Goal: Navigation & Orientation: Find specific page/section

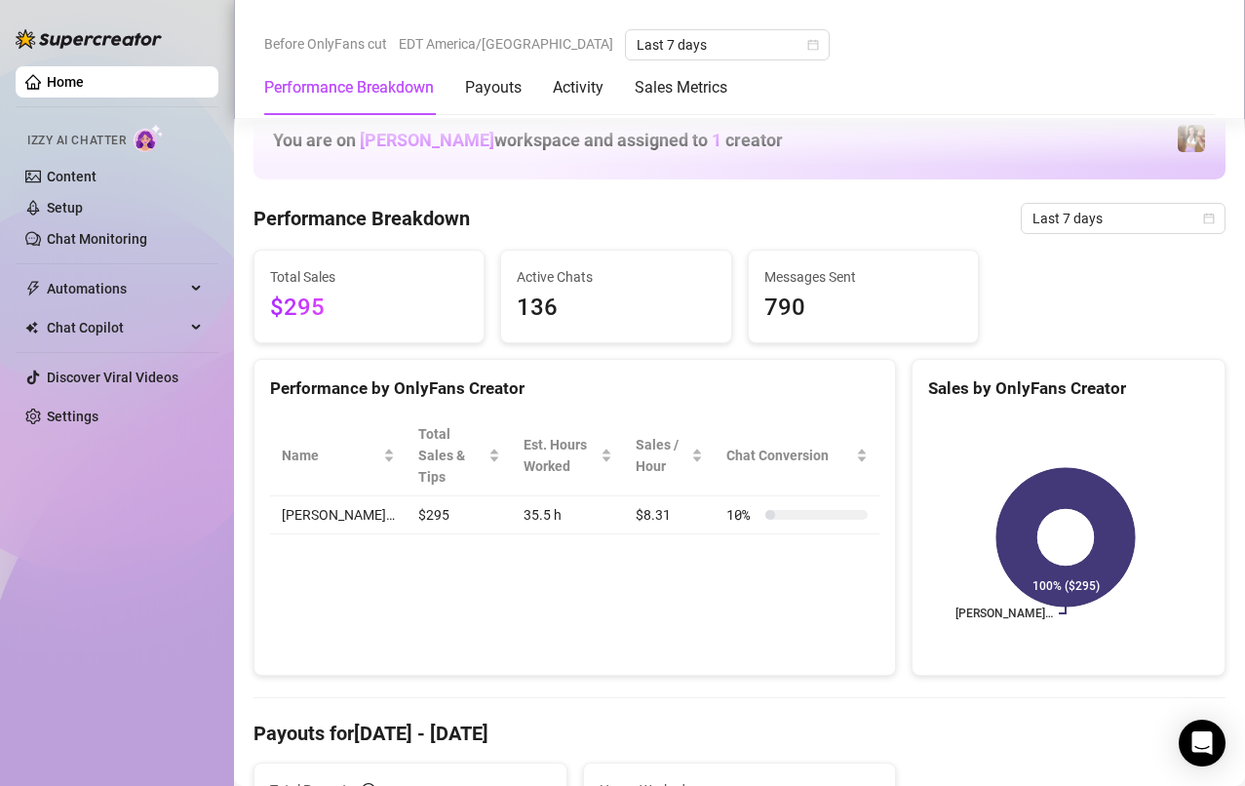
scroll to position [1655, 0]
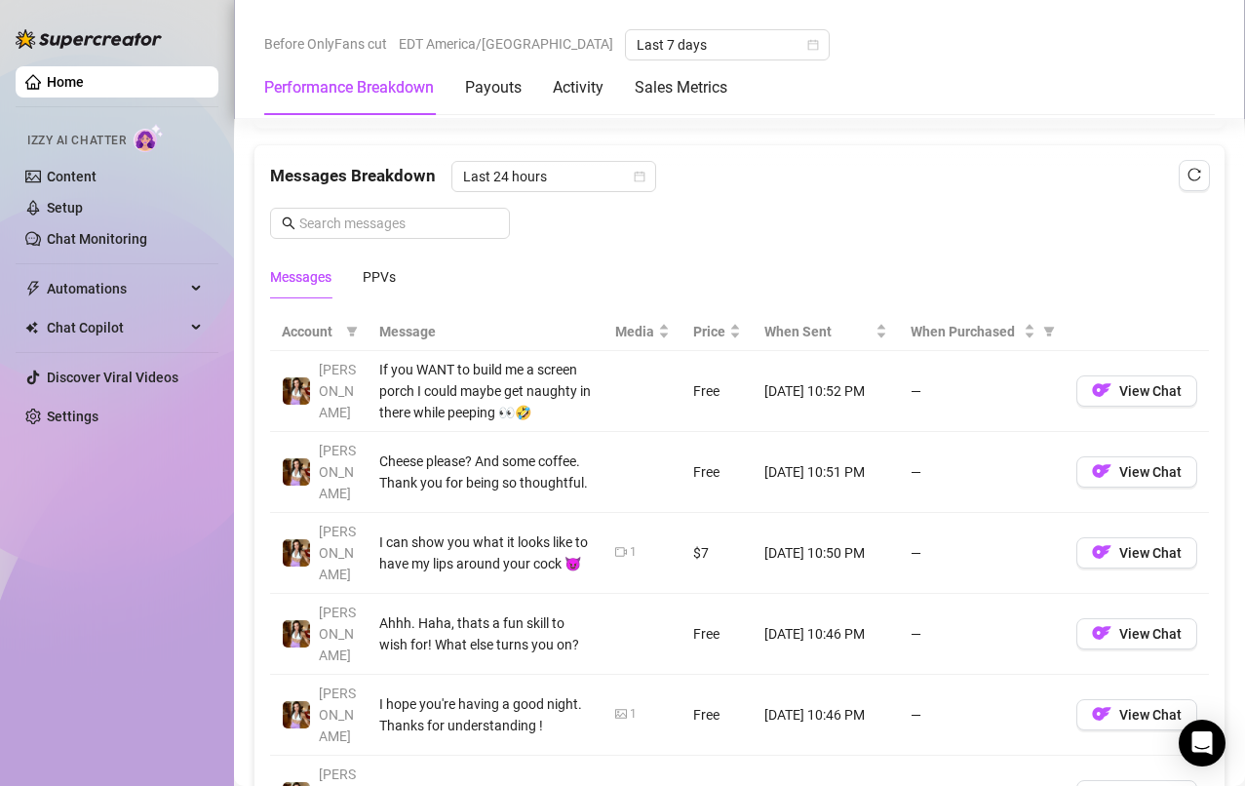
click at [84, 82] on link "Home" at bounding box center [65, 82] width 37 height 16
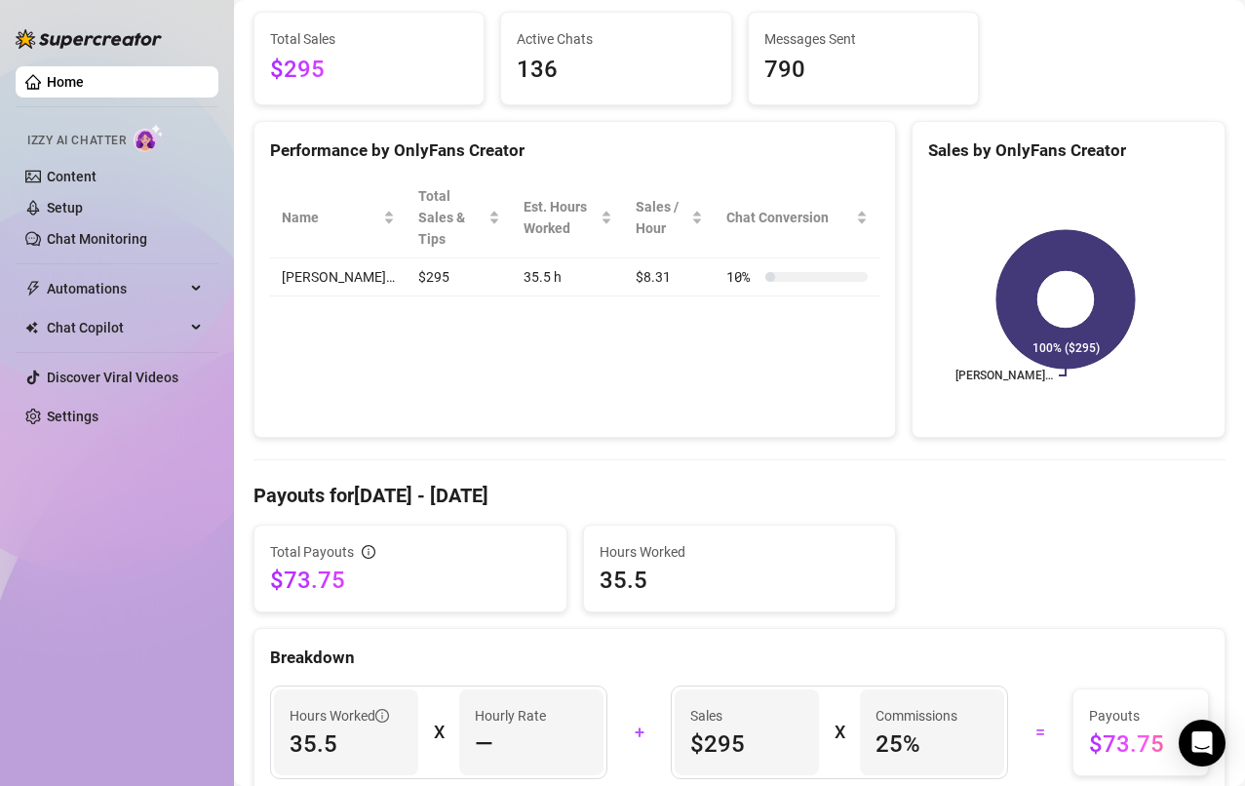
scroll to position [0, 0]
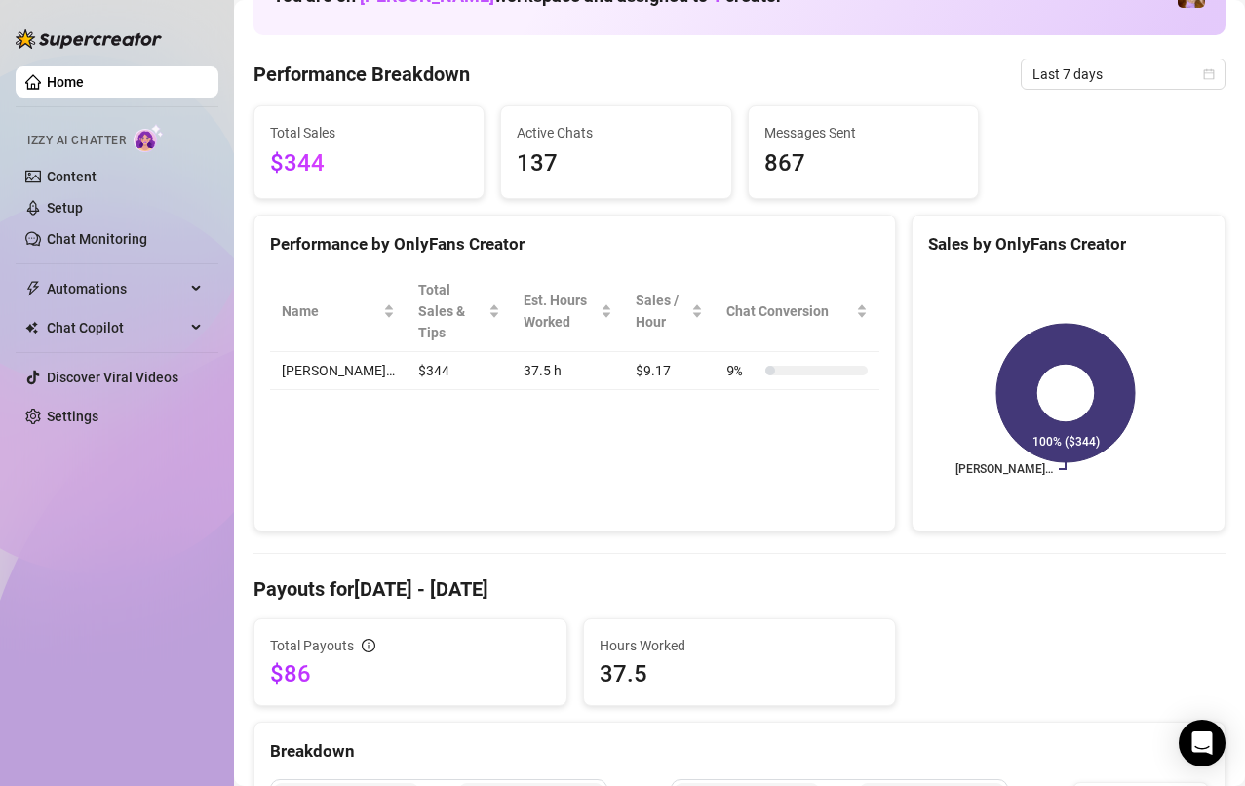
scroll to position [145, 0]
click at [804, 468] on div "Performance by OnlyFans Creator Name Total Sales & Tips Est. Hours Worked Sales…" at bounding box center [575, 373] width 643 height 318
